Goal: Navigation & Orientation: Understand site structure

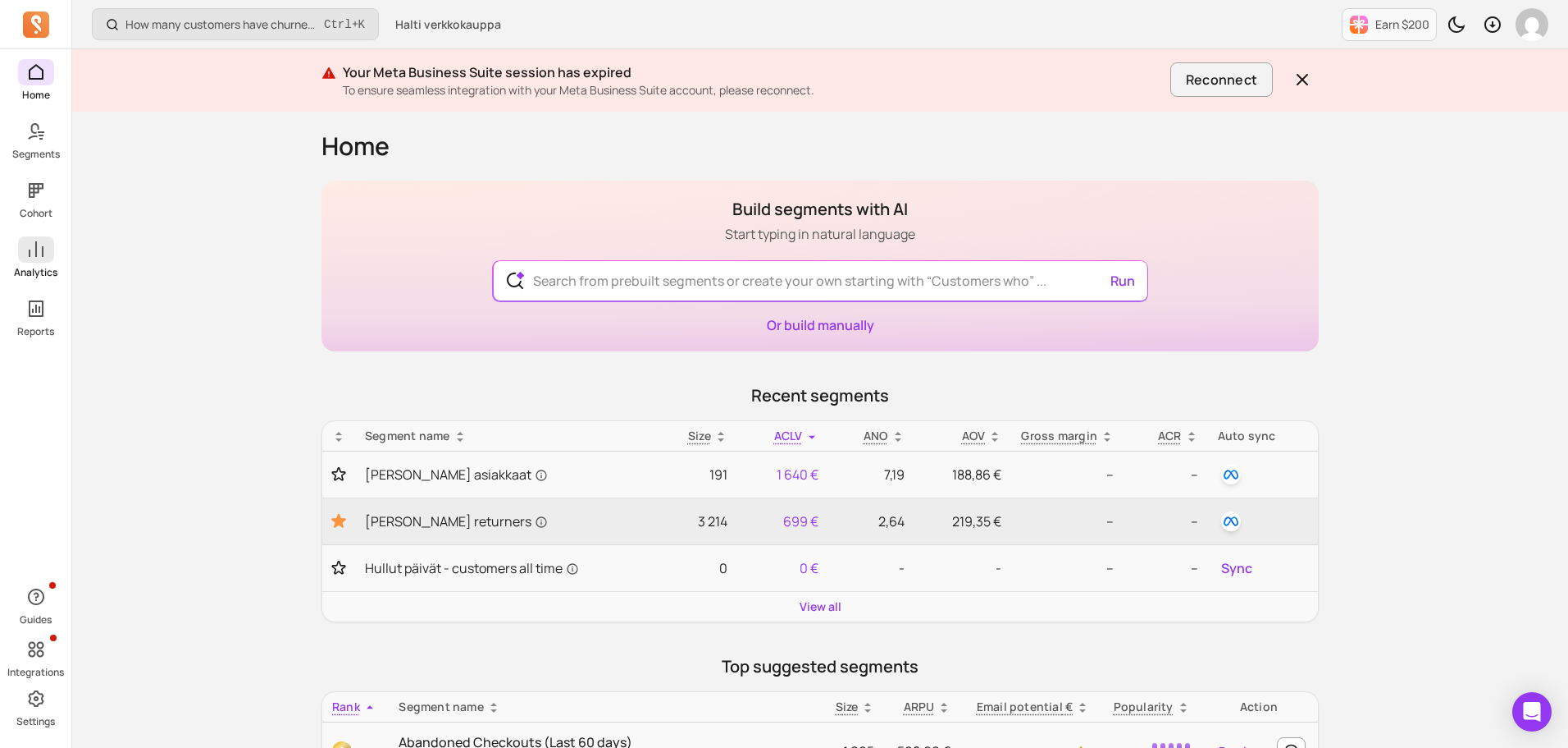
click at [32, 276] on p "Analytics" at bounding box center [36, 273] width 44 height 13
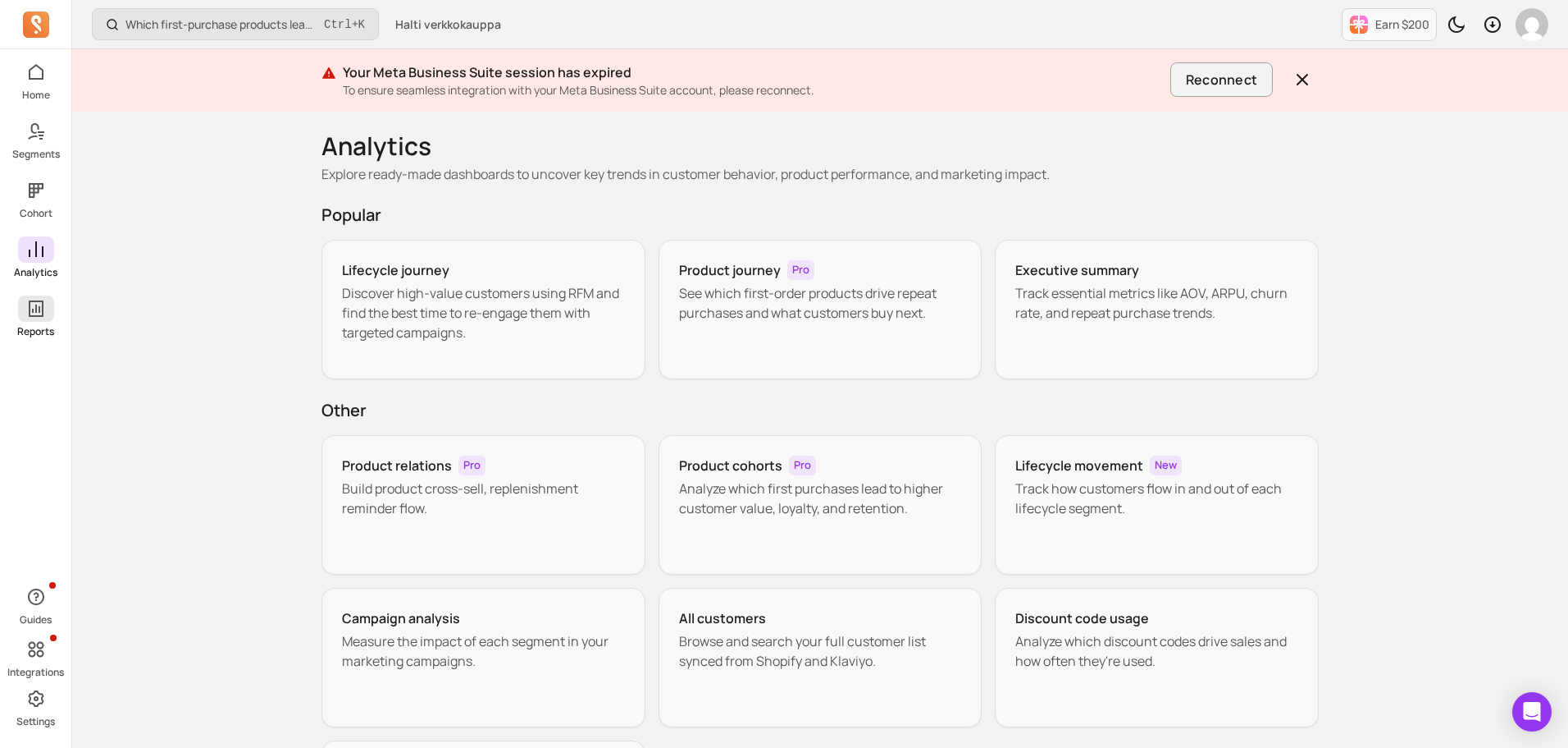
click at [33, 311] on icon at bounding box center [36, 308] width 15 height 16
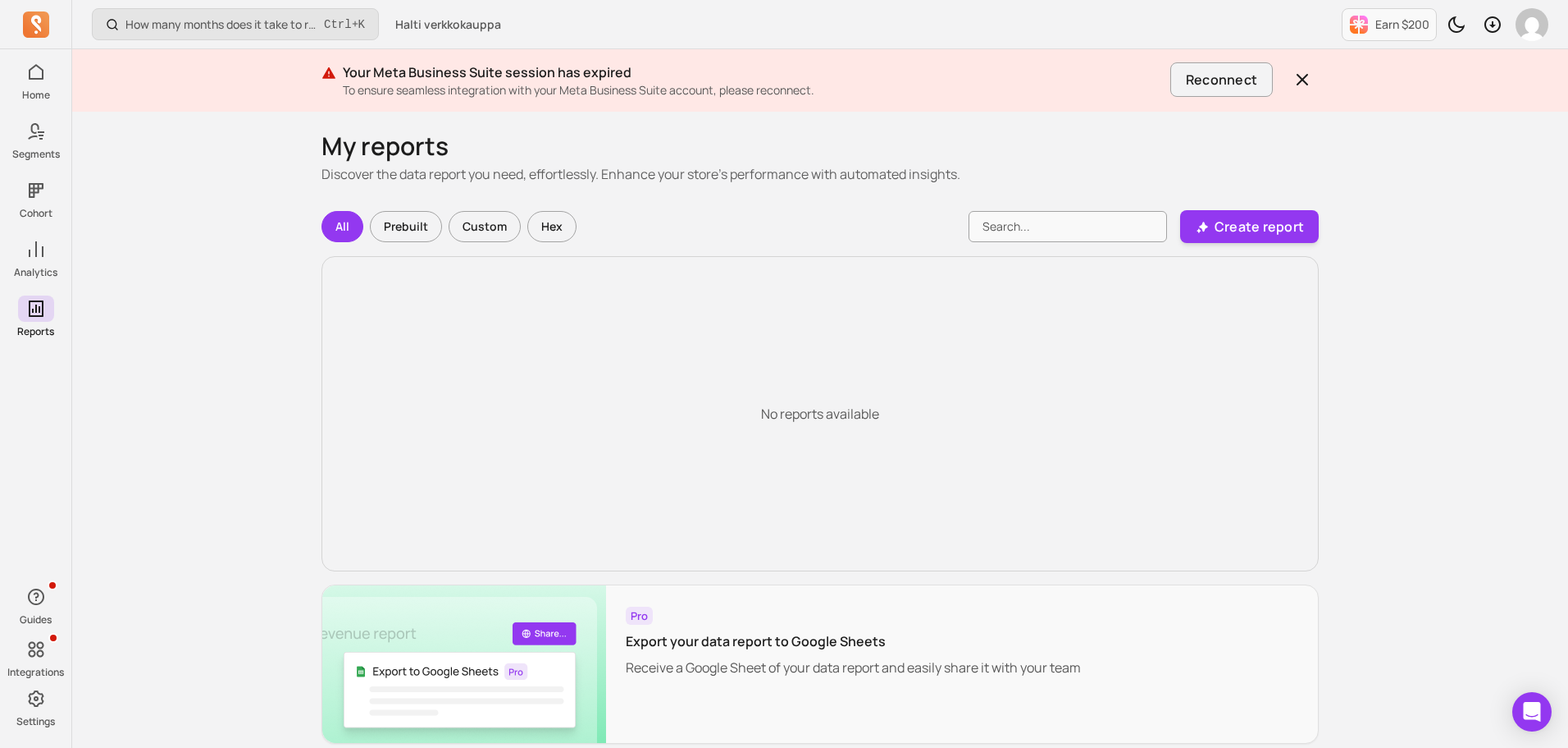
click at [460, 225] on div "Custom" at bounding box center [484, 226] width 72 height 31
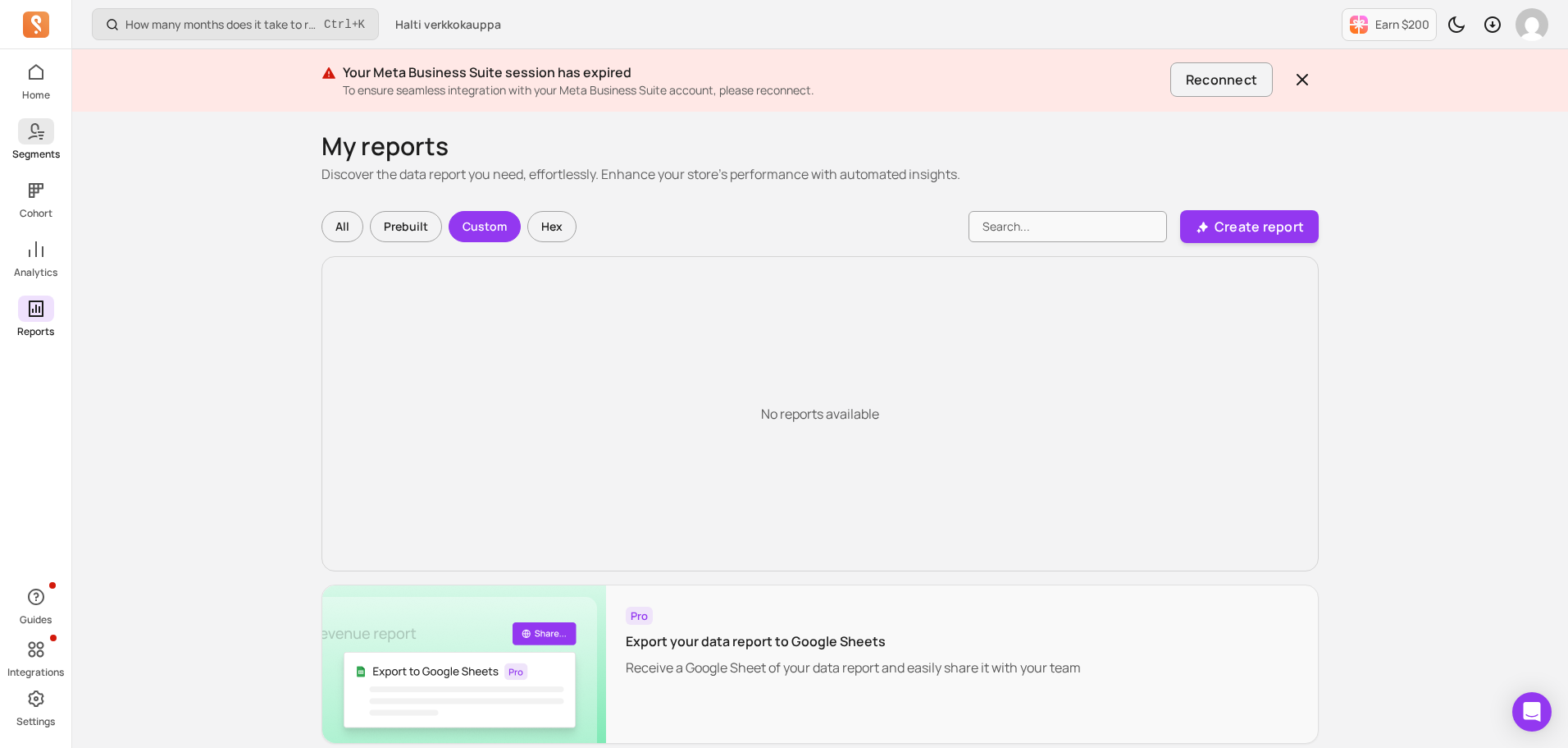
click at [45, 143] on span at bounding box center [36, 131] width 36 height 26
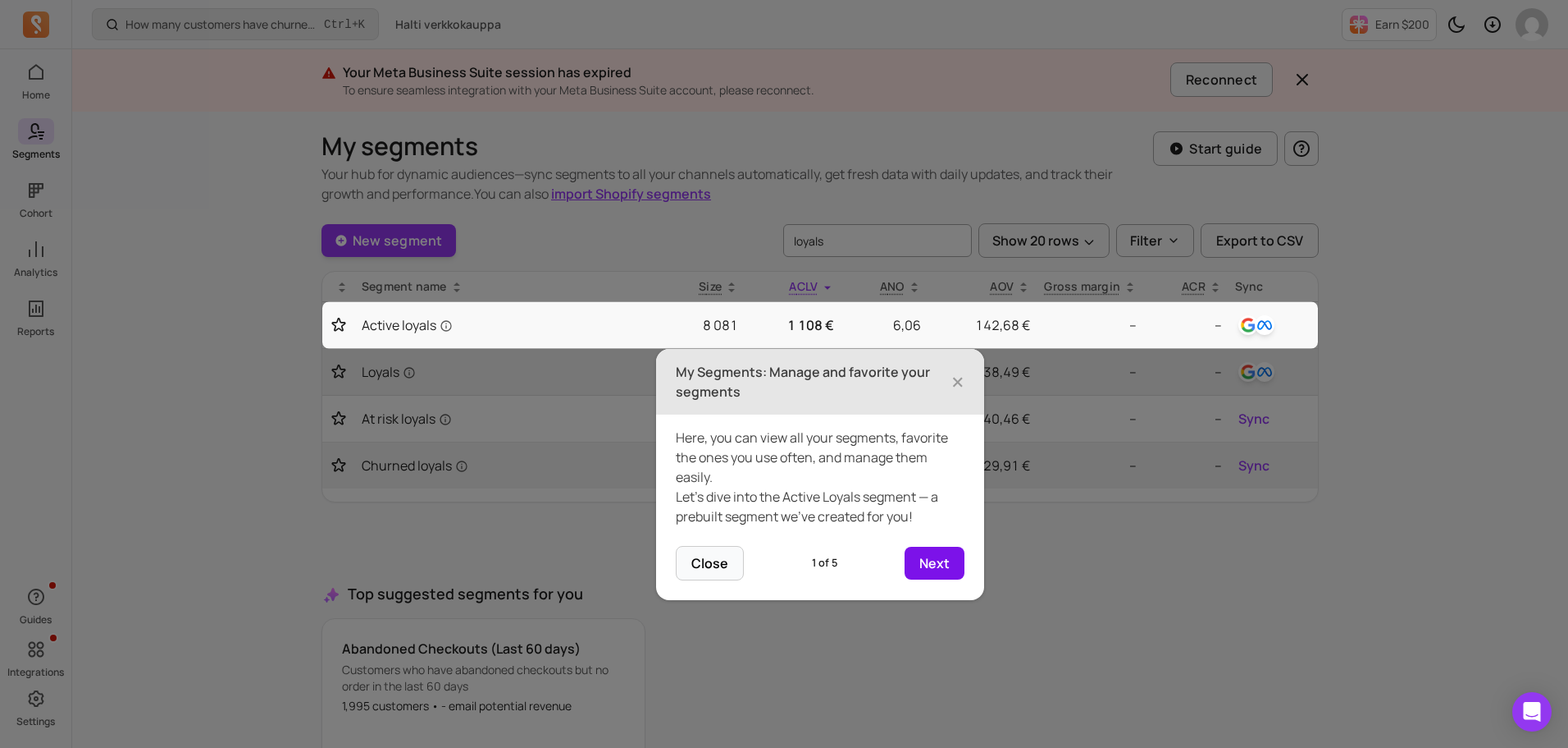
click at [943, 569] on button "Next" at bounding box center [934, 563] width 60 height 33
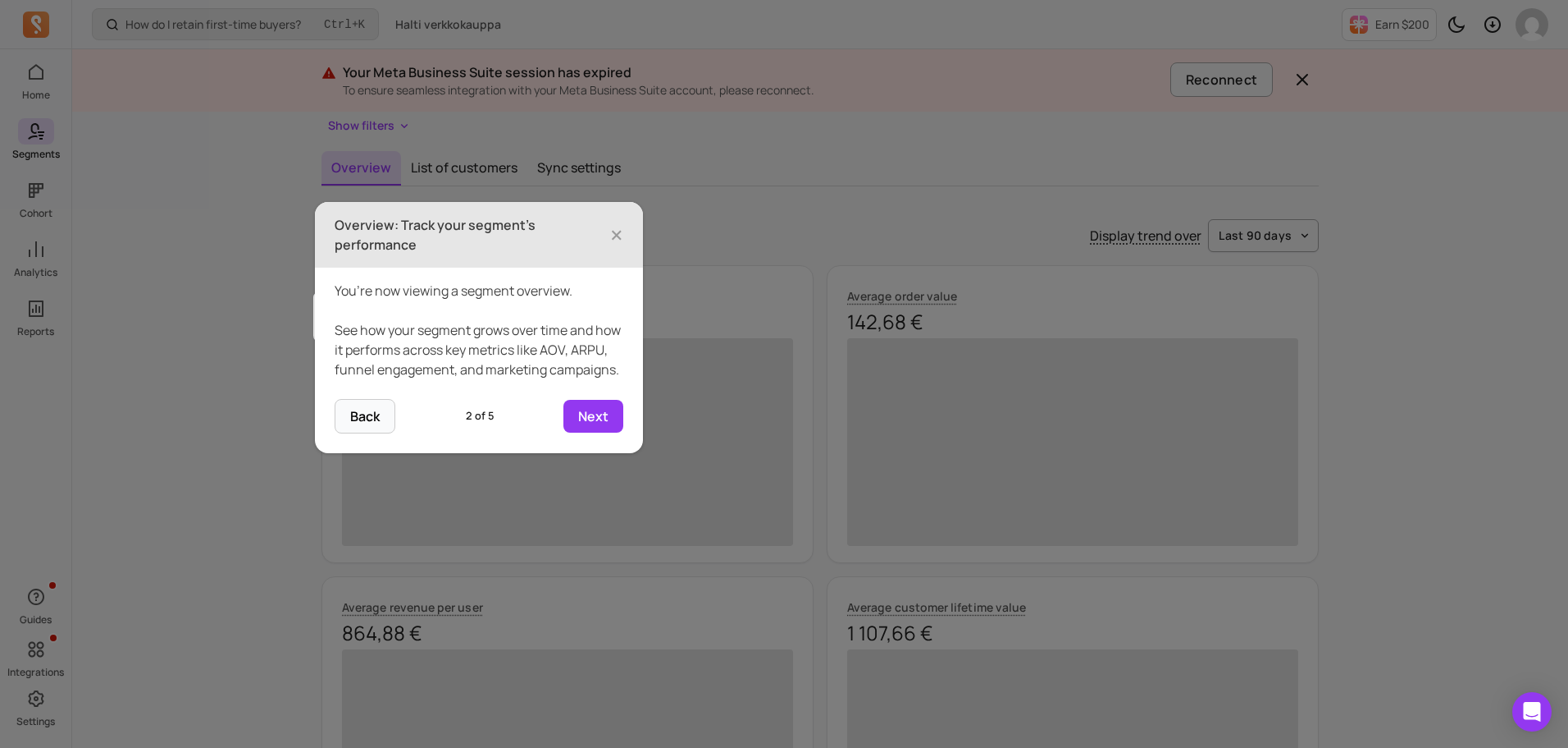
scroll to position [176, 0]
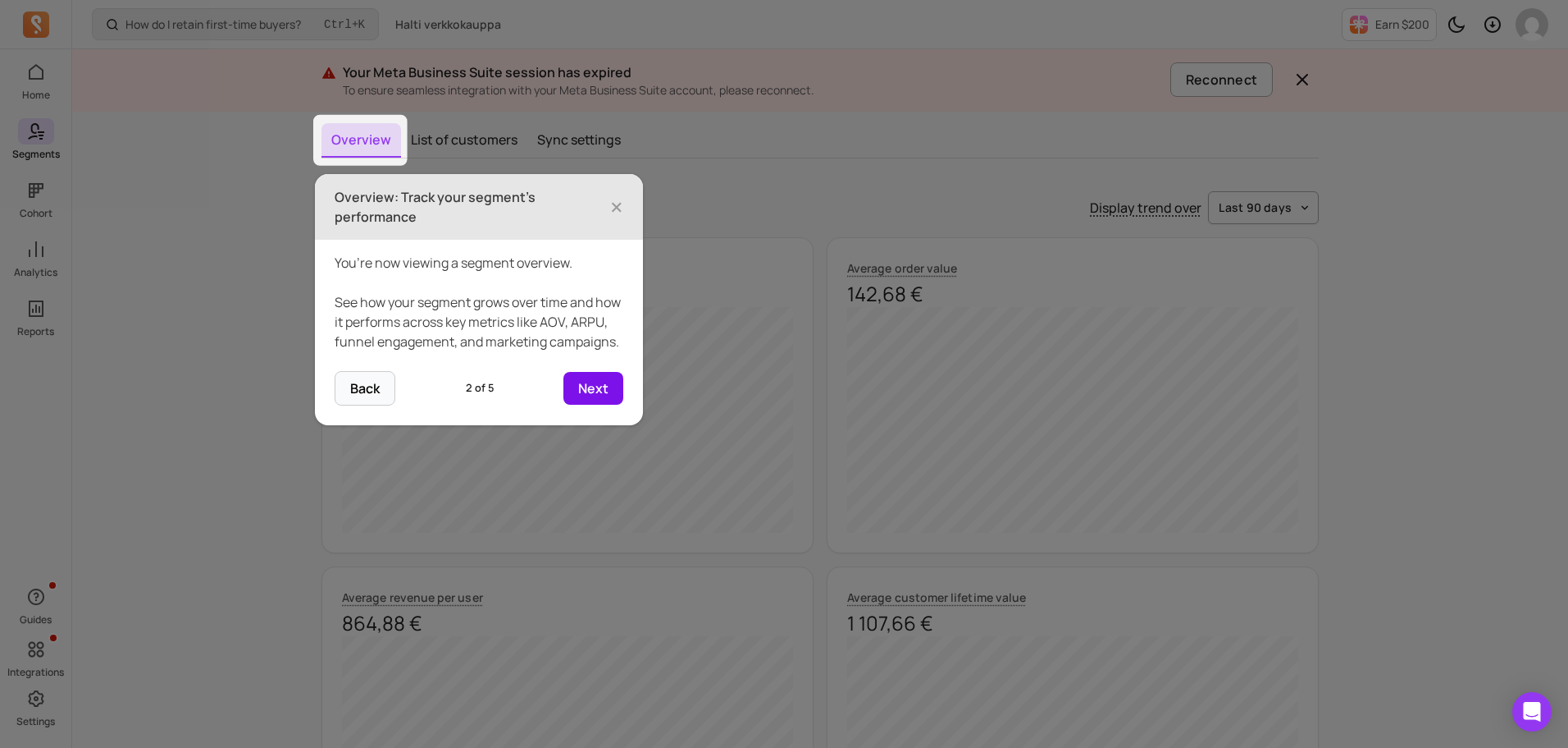
click at [602, 405] on button "Next" at bounding box center [593, 389] width 60 height 33
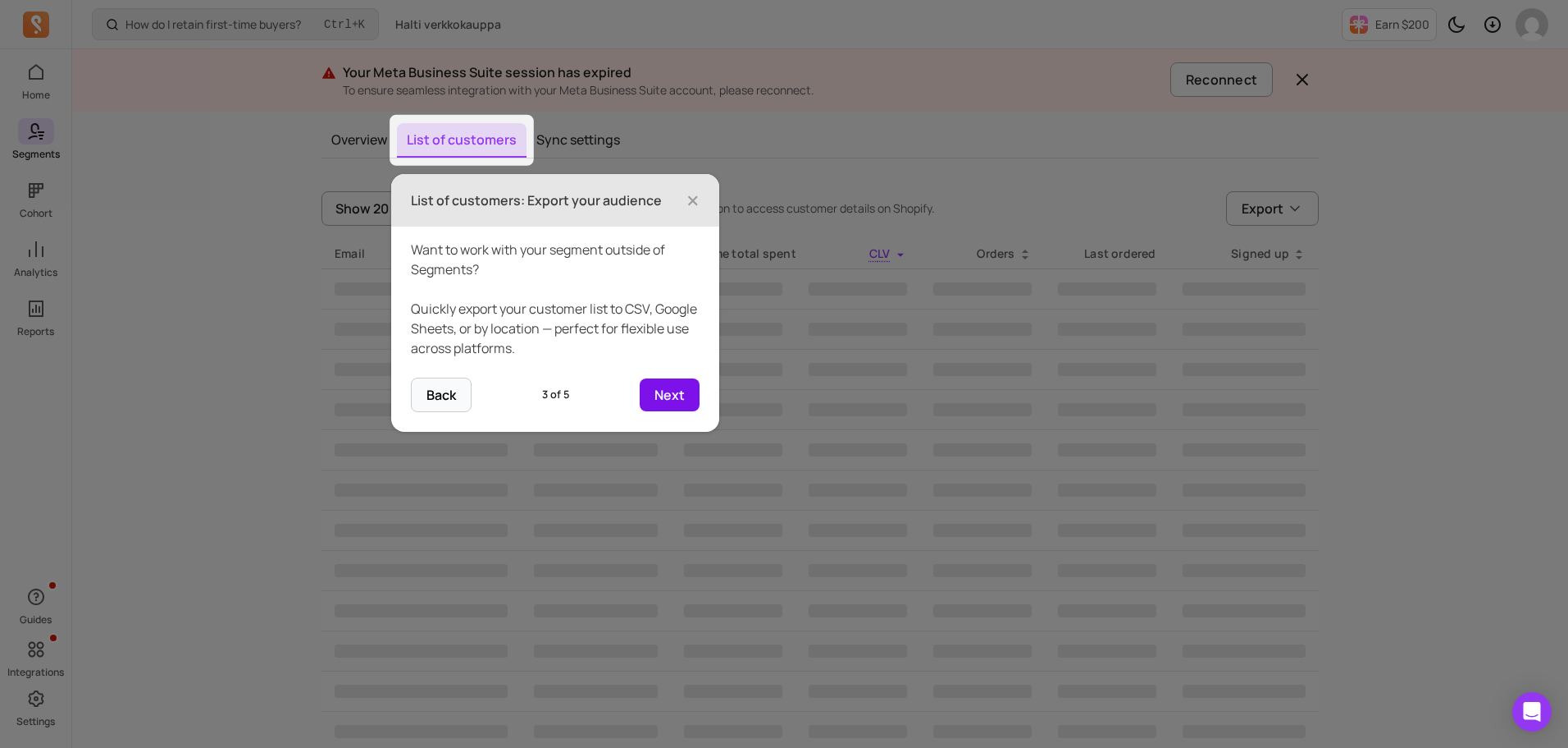
click at [678, 398] on button "Next" at bounding box center [670, 395] width 60 height 33
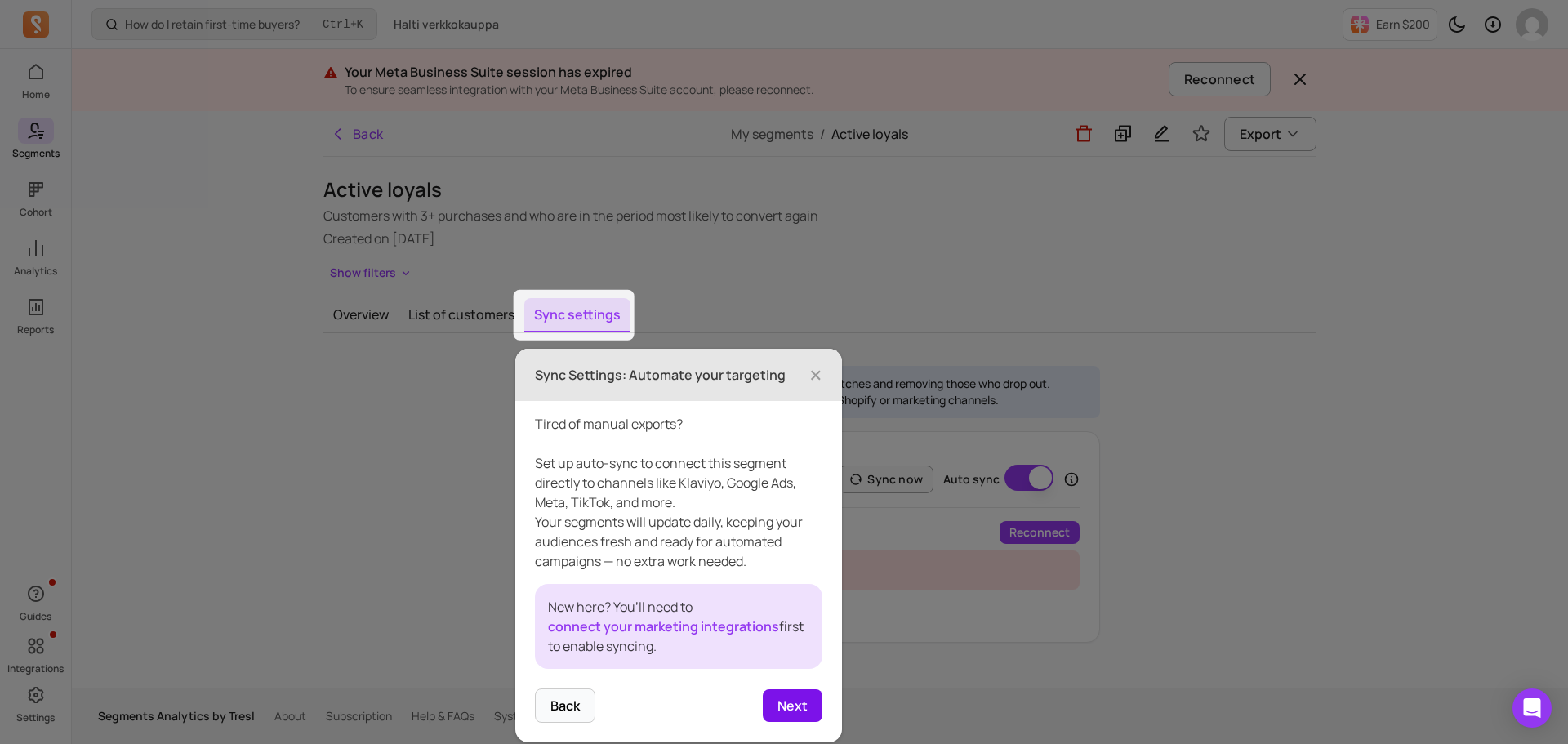
click at [796, 707] on button "Next" at bounding box center [792, 705] width 60 height 33
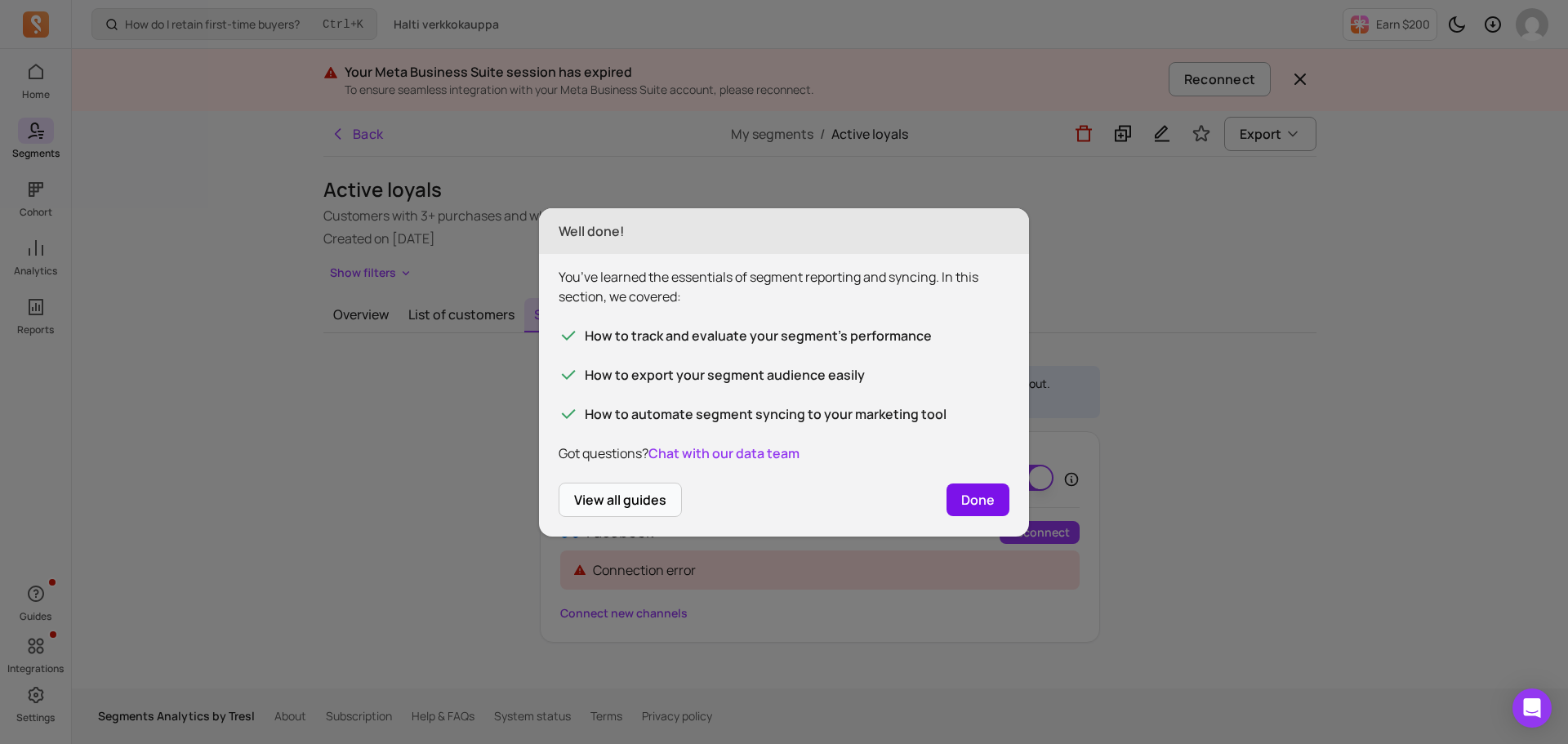
click at [977, 496] on button "Done" at bounding box center [977, 500] width 63 height 33
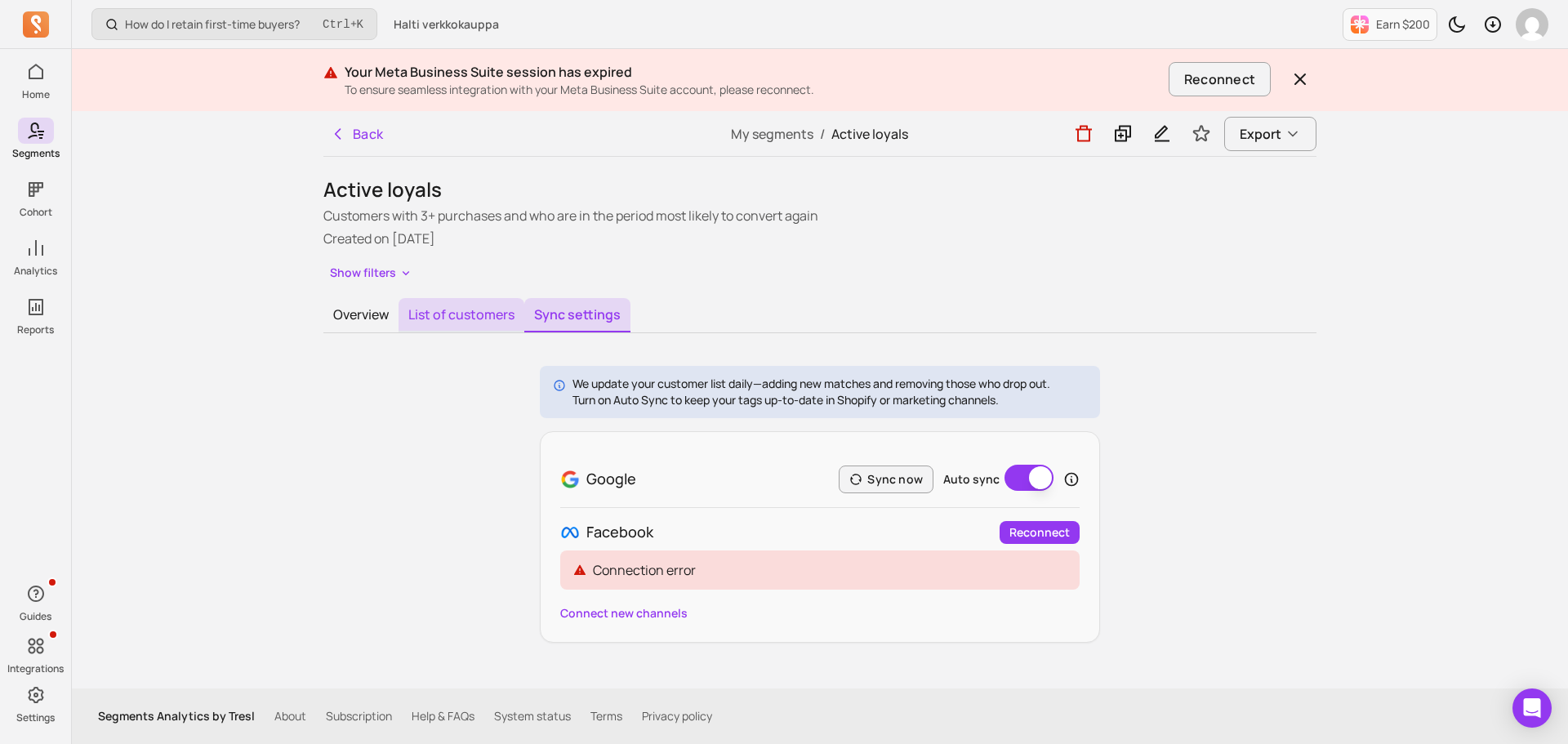
click at [454, 317] on button "List of customers" at bounding box center [461, 315] width 126 height 34
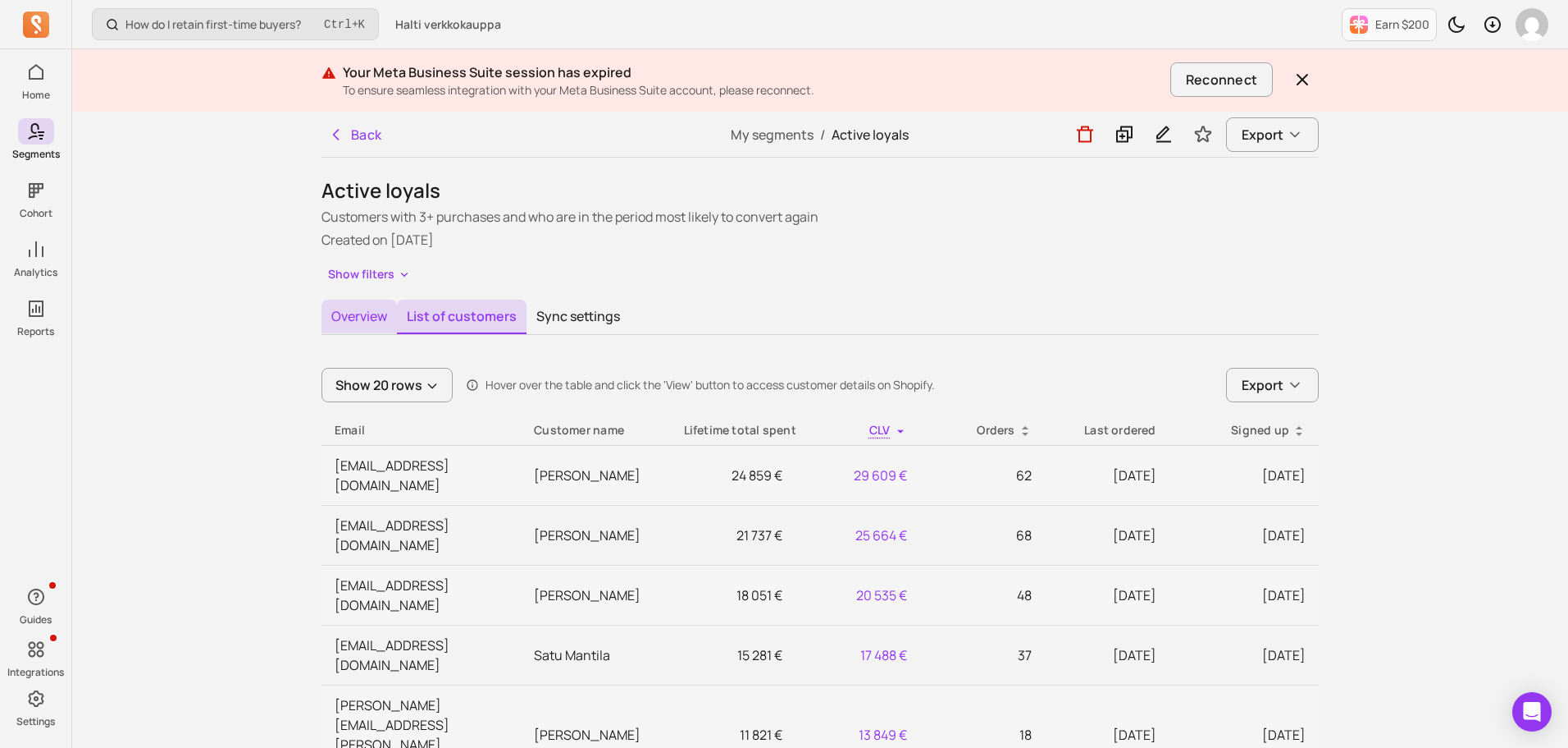
click at [364, 316] on button "Overview" at bounding box center [359, 317] width 76 height 35
